Goal: Transaction & Acquisition: Download file/media

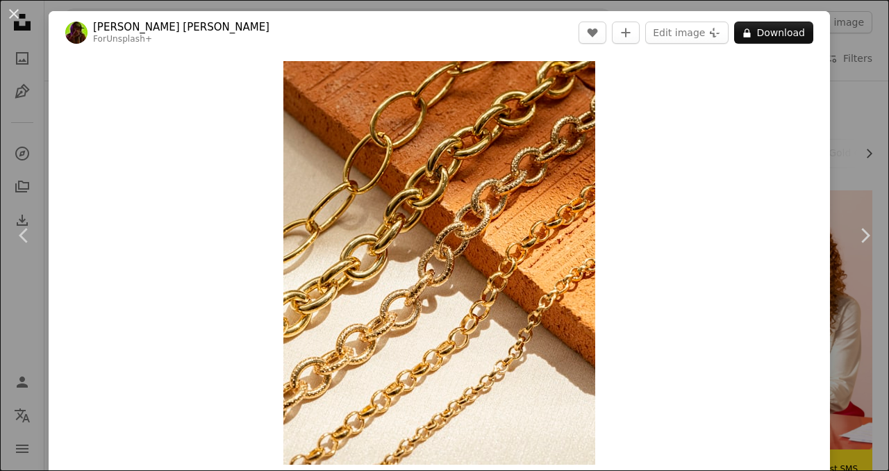
scroll to position [3339, 0]
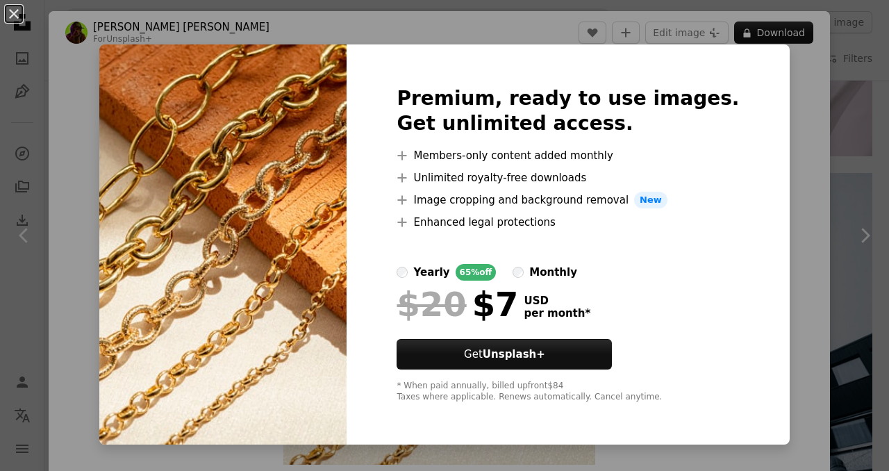
click at [794, 172] on div "An X shape Premium, ready to use images. Get unlimited access. A plus sign Memb…" at bounding box center [444, 235] width 889 height 471
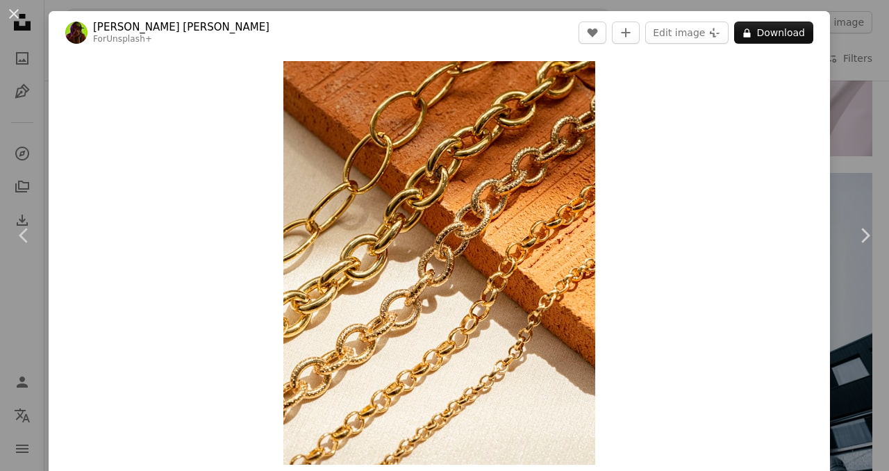
click at [864, 82] on div "An X shape Chevron left Chevron right Ruan [PERSON_NAME] For Unsplash+ A heart …" at bounding box center [444, 235] width 889 height 471
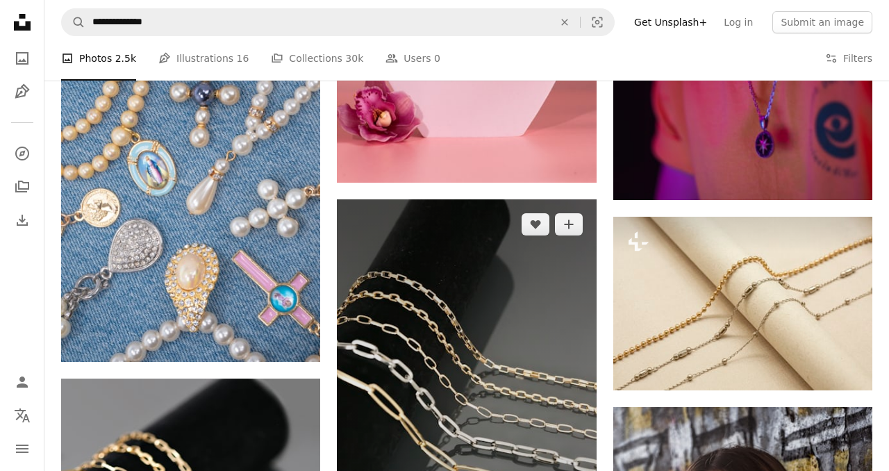
scroll to position [5474, 0]
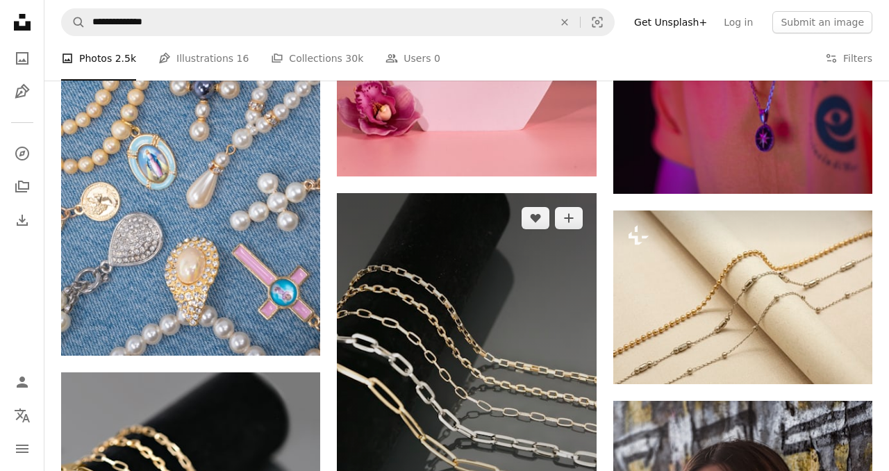
click at [440, 346] on img at bounding box center [466, 387] width 259 height 389
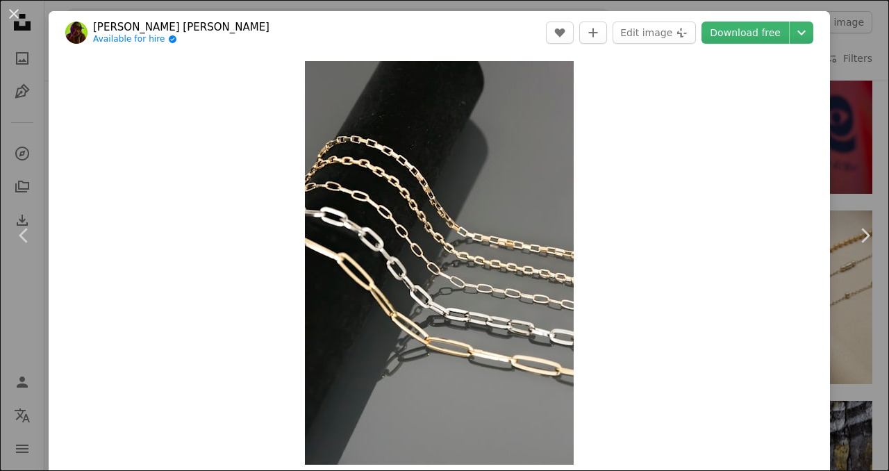
click at [858, 167] on div "An X shape Chevron left Chevron right Ruan [PERSON_NAME] Available for hire A c…" at bounding box center [444, 235] width 889 height 471
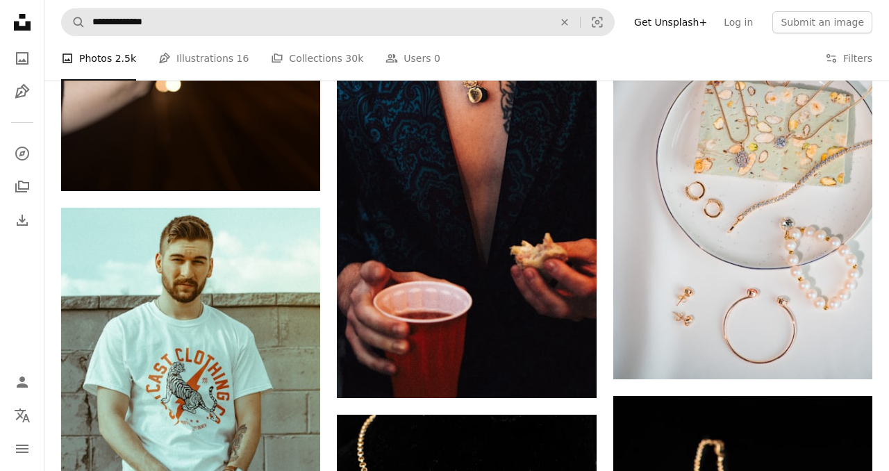
scroll to position [8031, 0]
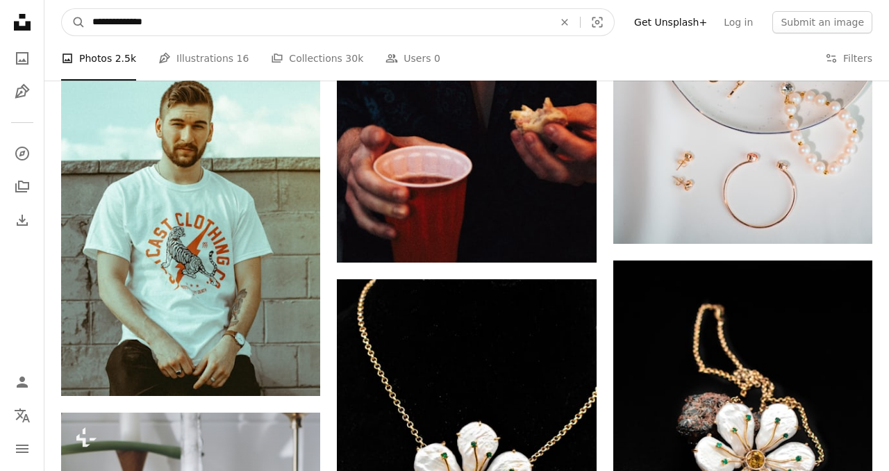
click at [187, 28] on input "**********" at bounding box center [317, 22] width 464 height 26
type input "*"
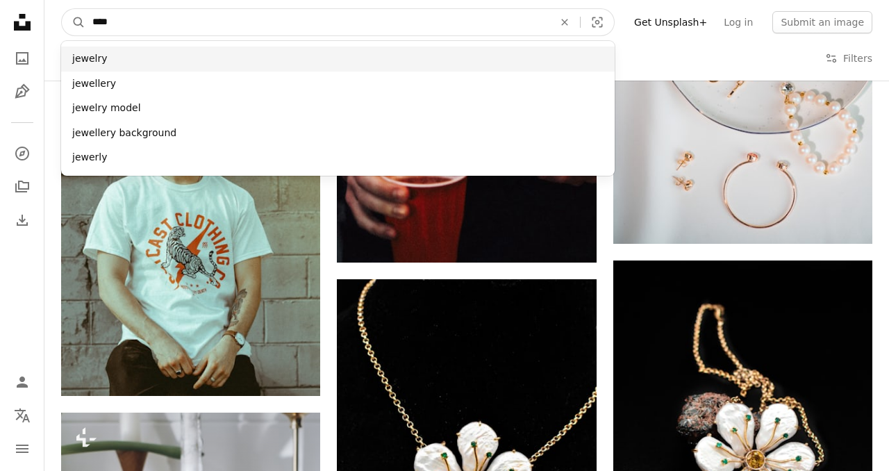
type input "****"
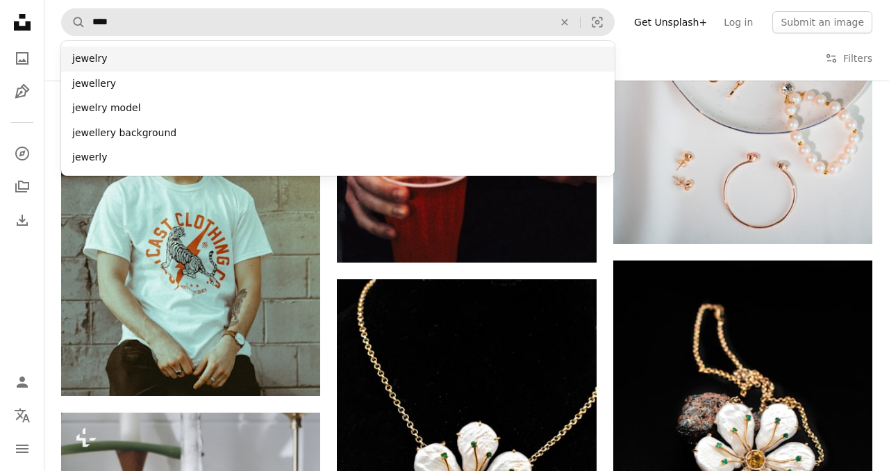
click at [146, 59] on div "jewelry" at bounding box center [337, 59] width 553 height 25
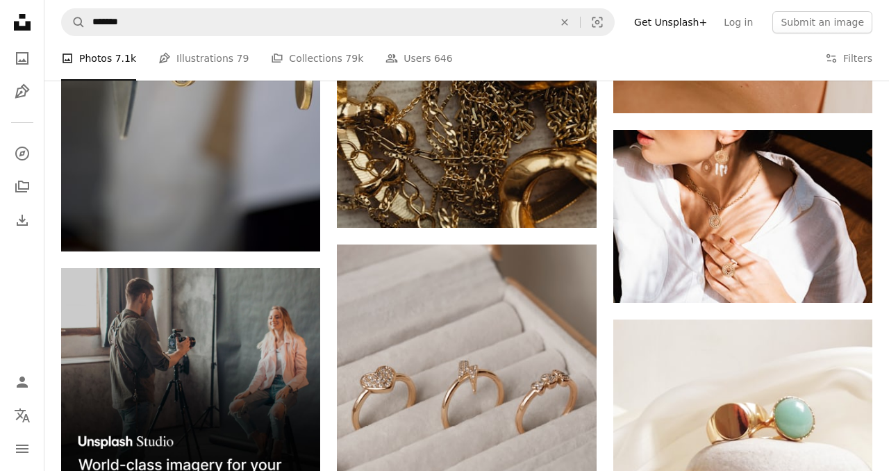
scroll to position [2708, 0]
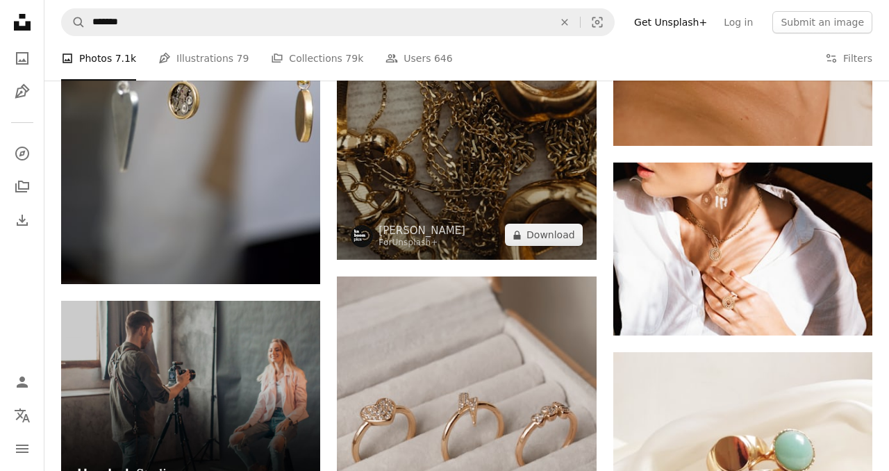
click at [428, 176] on img at bounding box center [466, 65] width 259 height 389
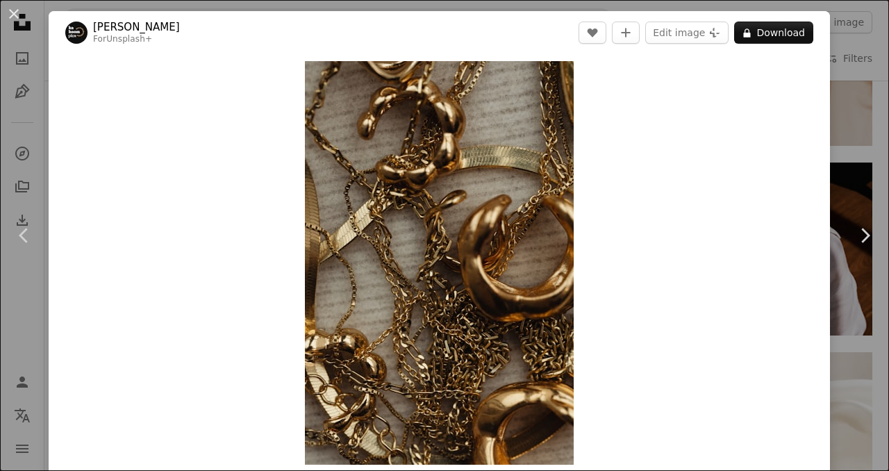
click at [869, 112] on div "An X shape Chevron left Chevron right [PERSON_NAME] For Unsplash+ A heart A plu…" at bounding box center [444, 235] width 889 height 471
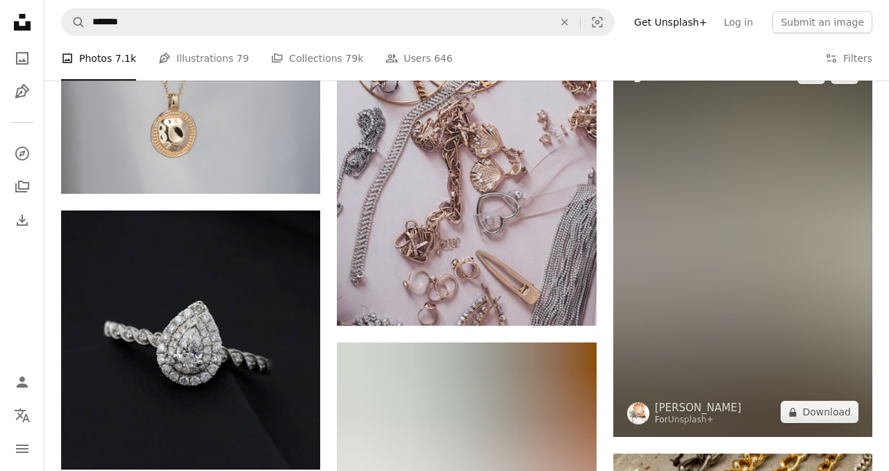
scroll to position [8654, 0]
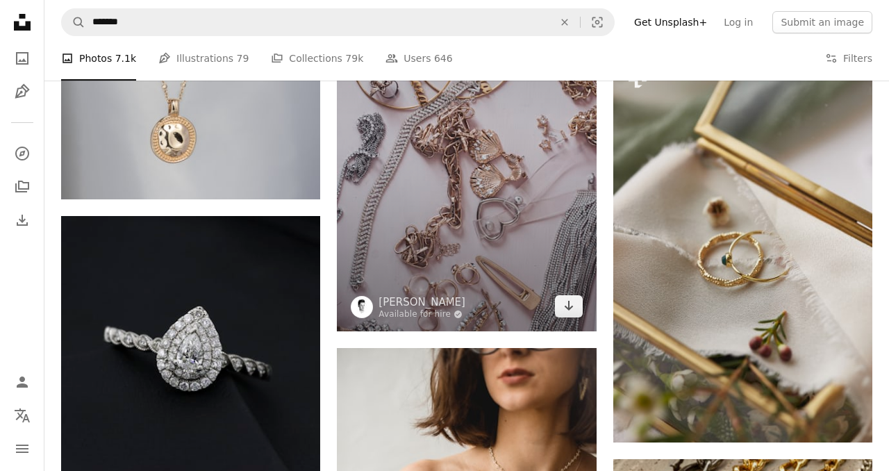
click at [537, 234] on img at bounding box center [466, 136] width 259 height 389
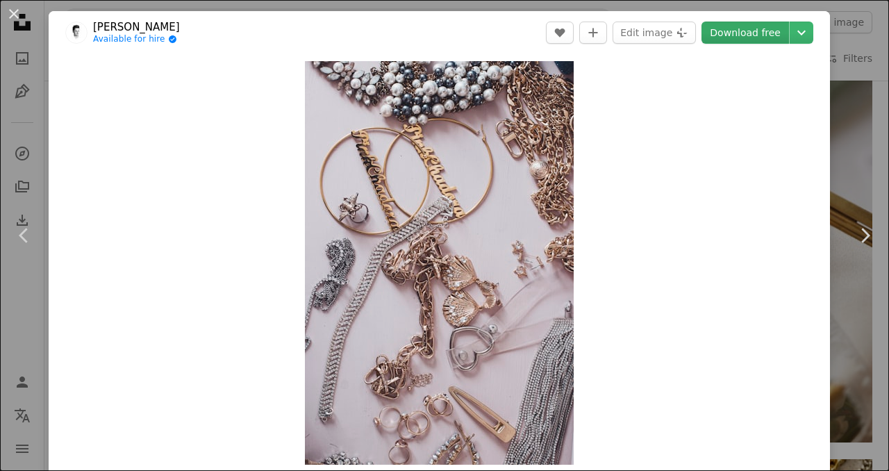
click at [773, 35] on link "Download free" at bounding box center [744, 33] width 87 height 22
